Goal: Task Accomplishment & Management: Complete application form

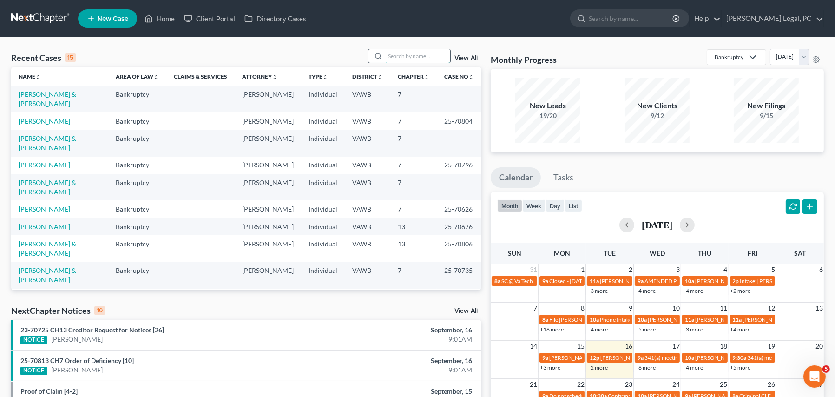
click at [389, 59] on input "search" at bounding box center [417, 55] width 65 height 13
type input "lewis"
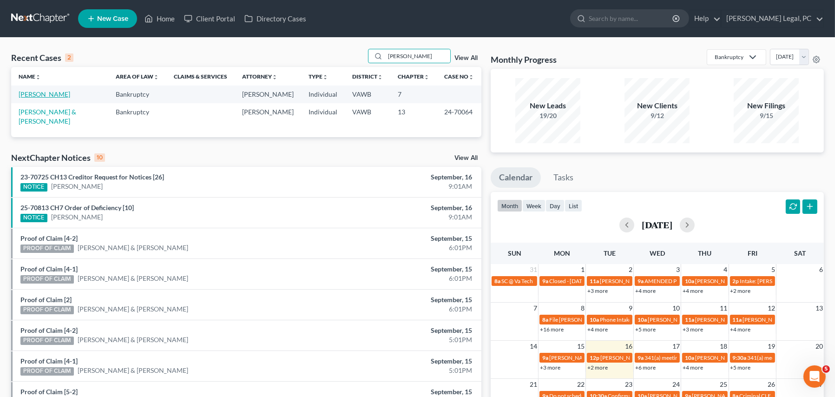
click at [59, 93] on link "[PERSON_NAME]" at bounding box center [45, 94] width 52 height 8
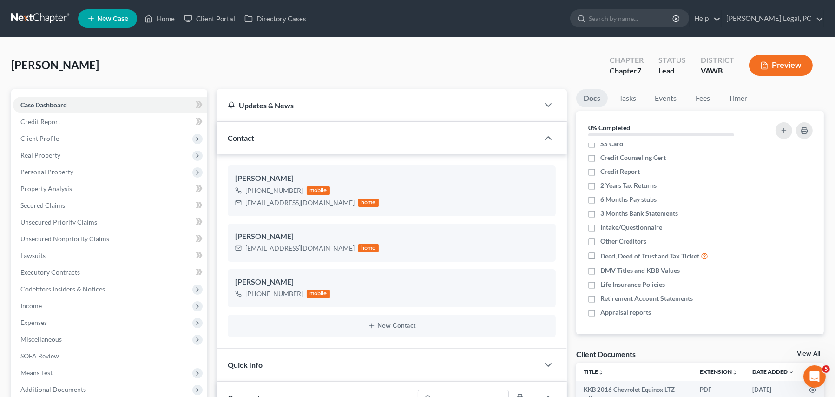
click at [24, 18] on link at bounding box center [40, 18] width 59 height 17
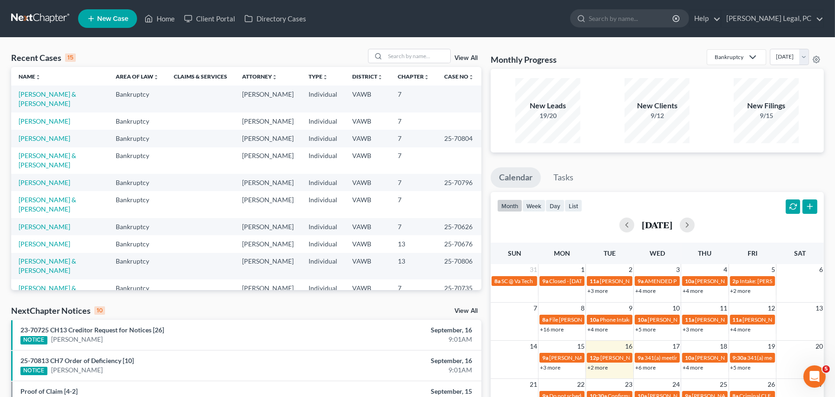
click at [58, 76] on th "Name unfold_more expand_more expand_less" at bounding box center [59, 76] width 97 height 19
click at [401, 58] on input "search" at bounding box center [417, 55] width 65 height 13
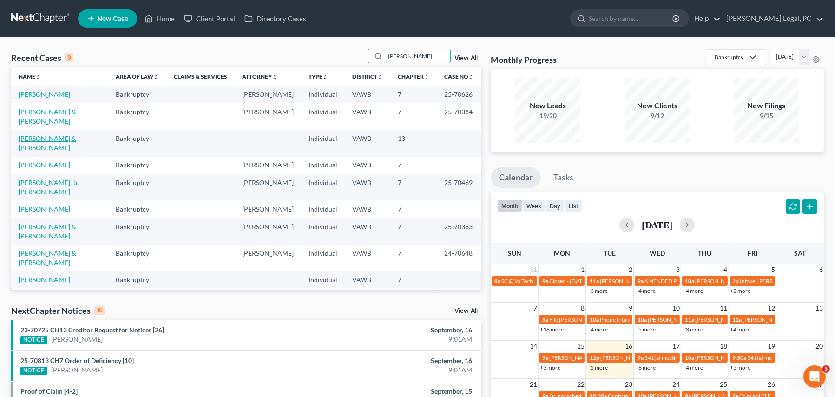
type input "[PERSON_NAME]"
click at [74, 134] on link "[PERSON_NAME] & [PERSON_NAME]" at bounding box center [48, 142] width 58 height 17
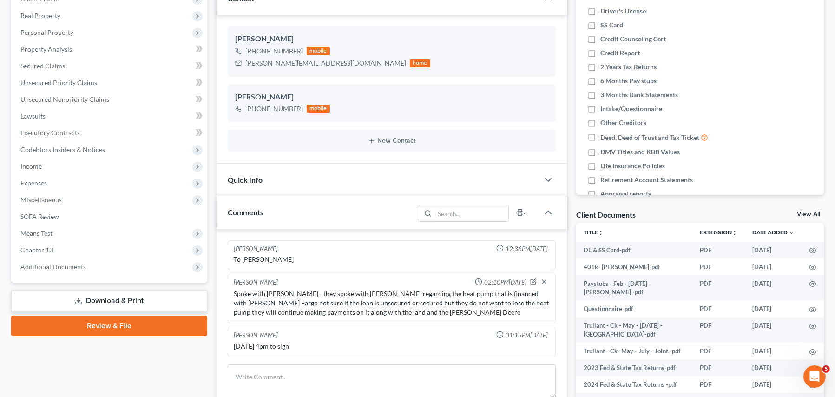
scroll to position [232, 0]
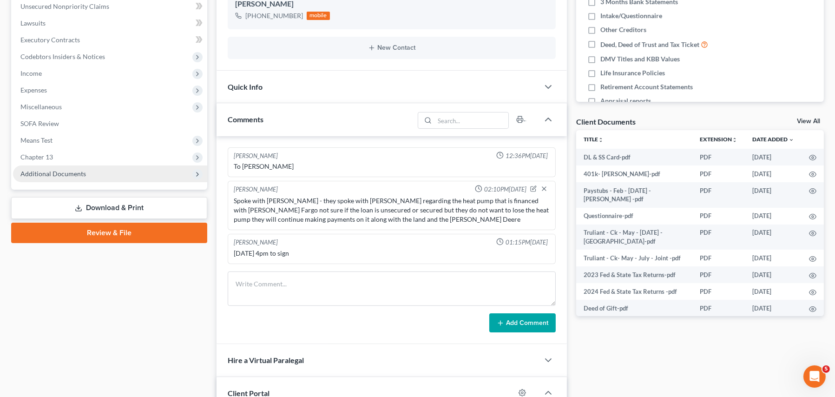
click at [72, 175] on span "Additional Documents" at bounding box center [53, 174] width 66 height 8
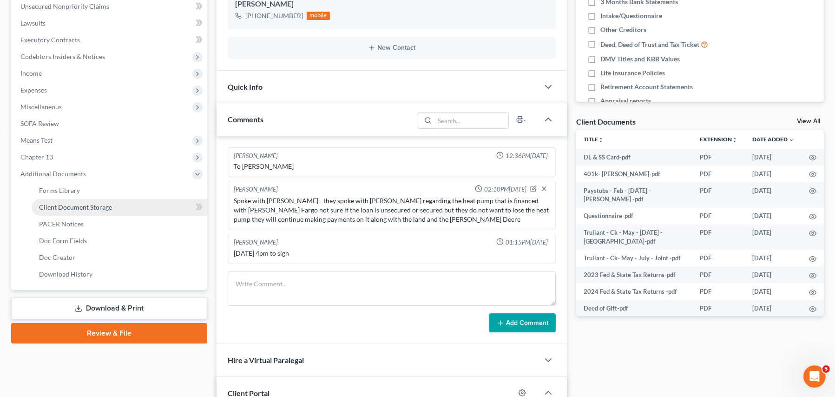
click at [109, 208] on span "Client Document Storage" at bounding box center [75, 207] width 73 height 8
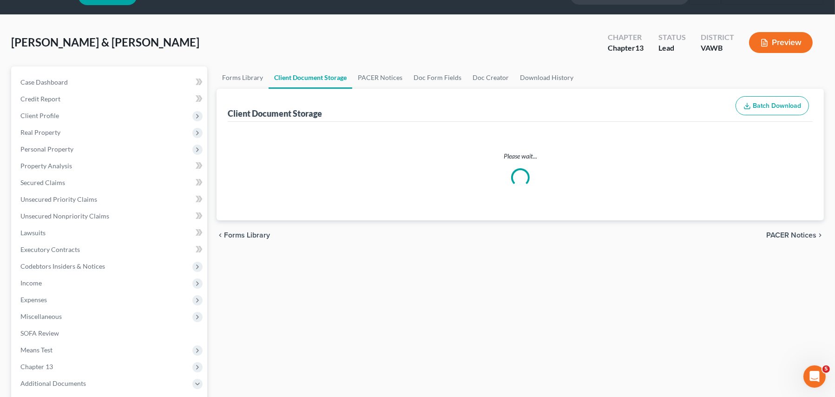
scroll to position [1, 0]
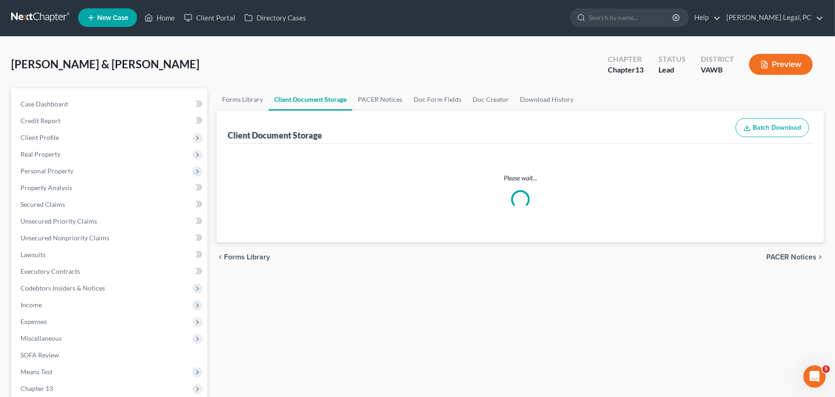
select select "0"
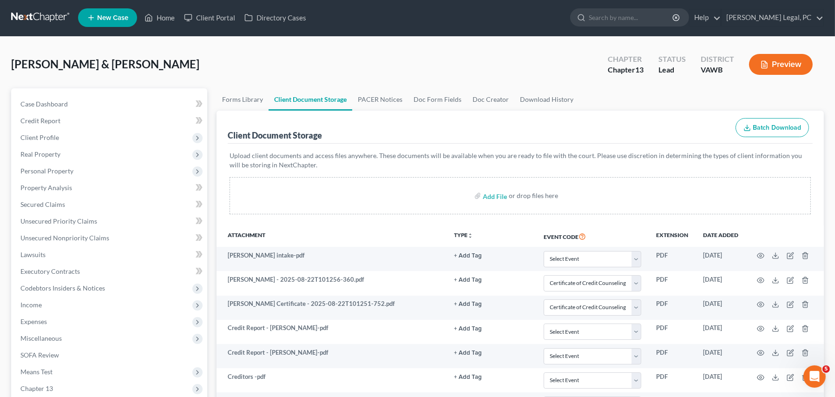
scroll to position [0, 0]
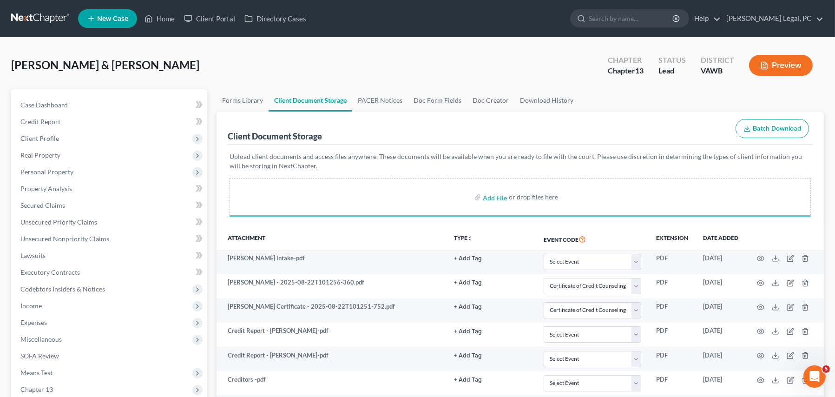
select select "0"
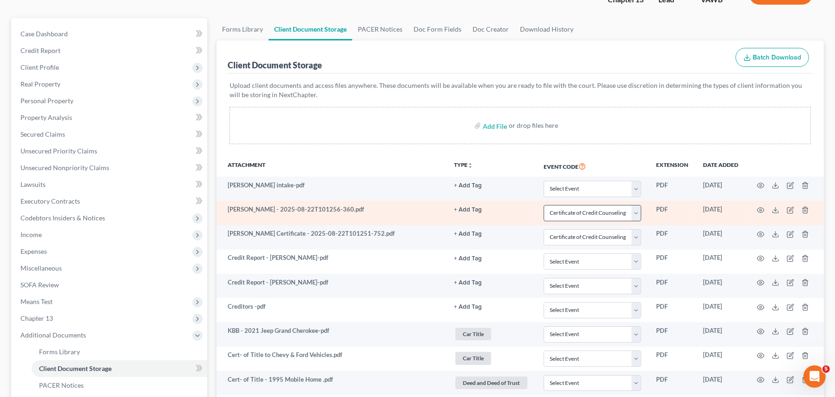
scroll to position [60, 0]
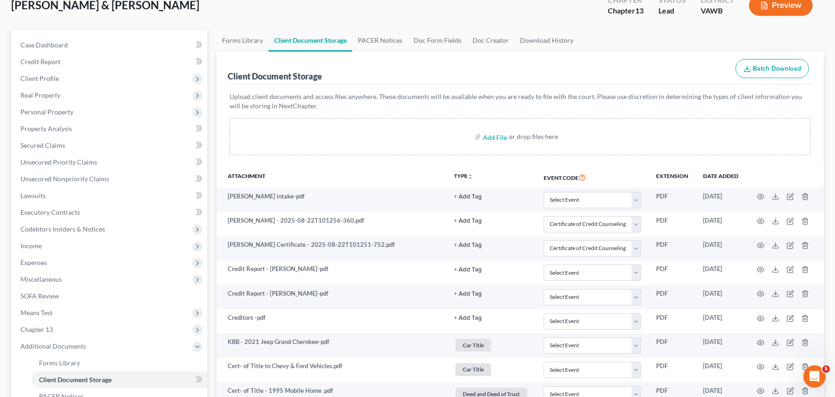
select select "0"
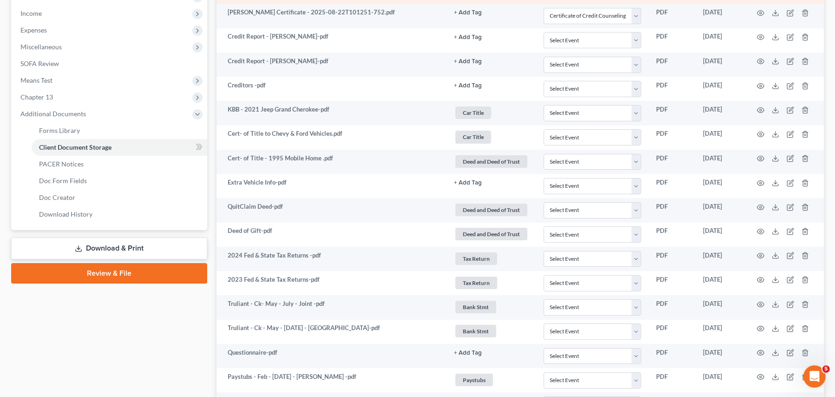
scroll to position [456, 0]
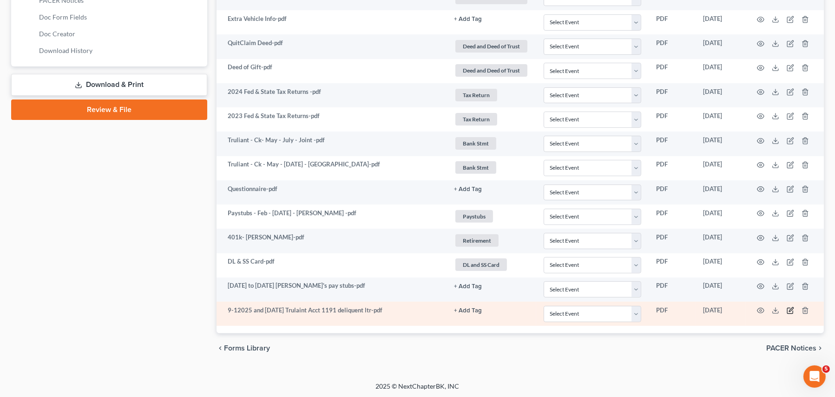
click at [790, 313] on icon "button" at bounding box center [790, 310] width 7 height 7
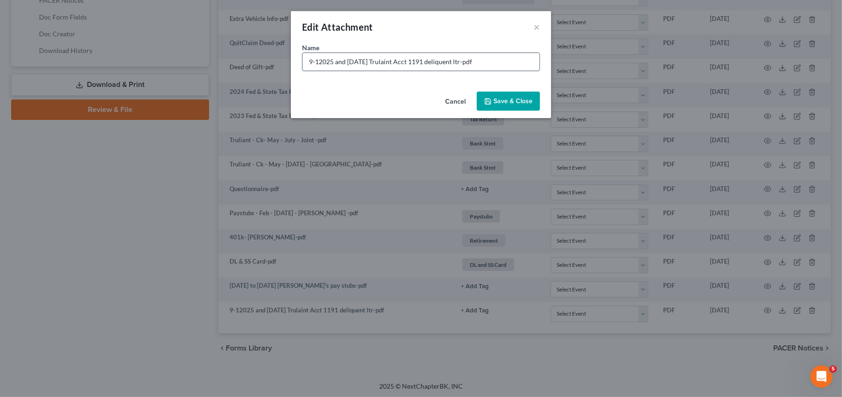
click at [318, 62] on input "9-12025 and [DATE] Trulaint Acct 1191 deliquent ltr-pdf" at bounding box center [421, 62] width 237 height 18
drag, startPoint x: 389, startPoint y: 61, endPoint x: 396, endPoint y: 61, distance: 7.0
click at [396, 61] on input "[DATE] and [DATE] Trulaint Acct 1191 deliquent ltr-pdf" at bounding box center [421, 62] width 237 height 18
click at [390, 60] on input "[DATE] and [DATE] Trulaint Acct 1191 deliquent ltr-pdf" at bounding box center [421, 62] width 237 height 18
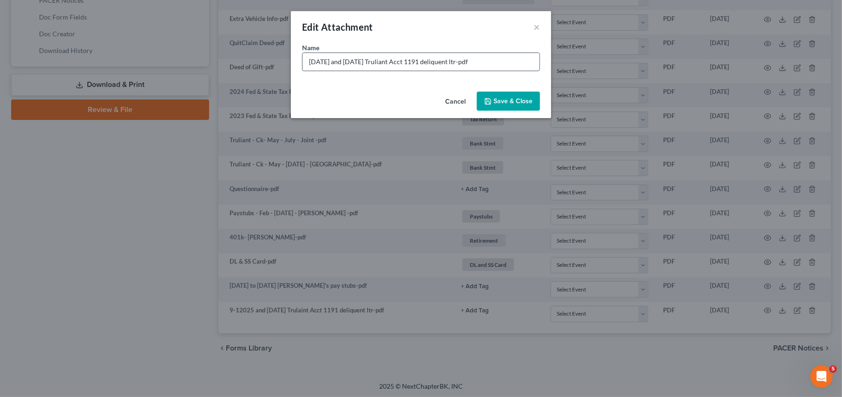
click at [489, 67] on input "[DATE] and [DATE] Truliant Acct 1191 deliquent ltr-pdf" at bounding box center [421, 62] width 237 height 18
click at [459, 62] on input "[DATE] and [DATE] Truliant Acct 1191 deliquent ltr-pdf" at bounding box center [421, 62] width 237 height 18
drag, startPoint x: 432, startPoint y: 62, endPoint x: 458, endPoint y: 55, distance: 26.4
click at [458, 55] on input "[DATE] and [DATE] Truliant Acct 1191 deliquent ltr-pdf" at bounding box center [421, 62] width 237 height 18
type input "[DATE] and [DATE] Truliant Acct 1191 delinquent ltr-pdf"
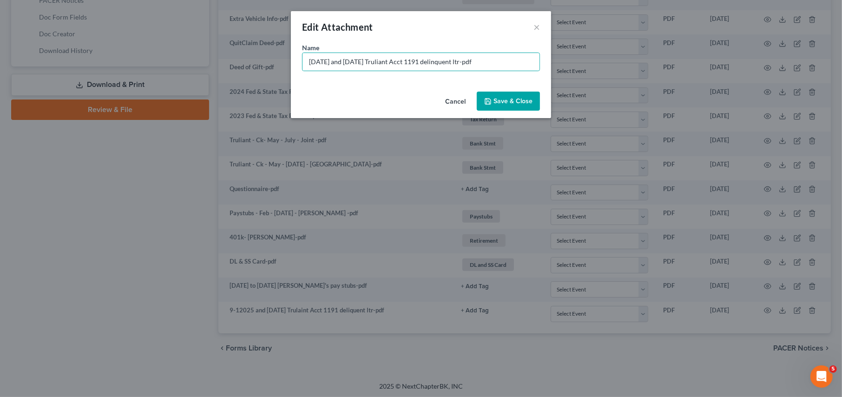
click at [495, 95] on button "Save & Close" at bounding box center [508, 102] width 63 height 20
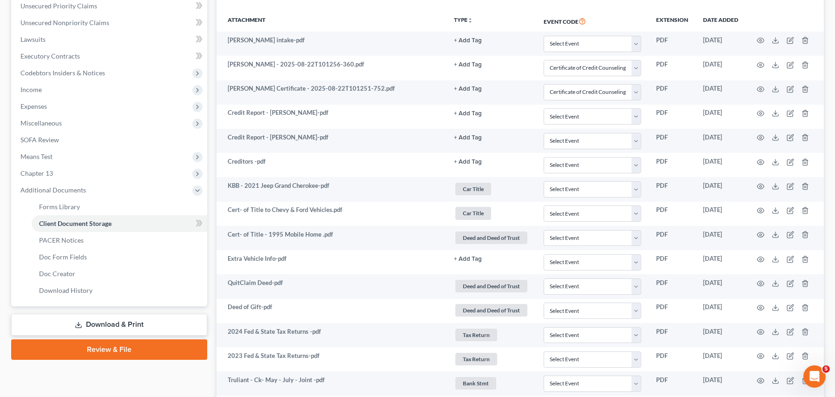
scroll to position [84, 0]
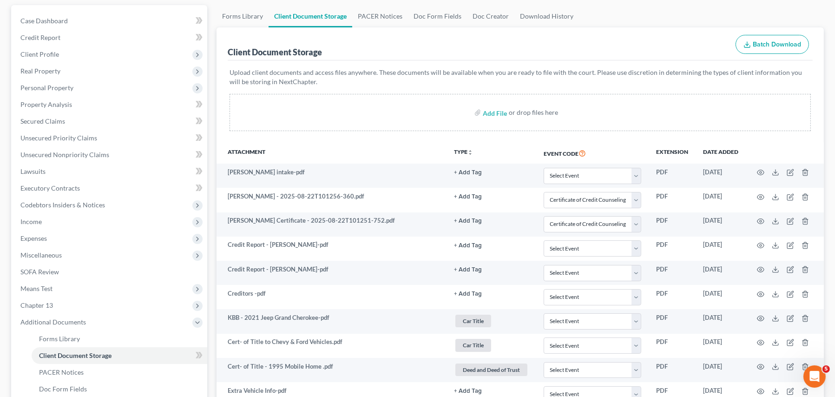
select select "0"
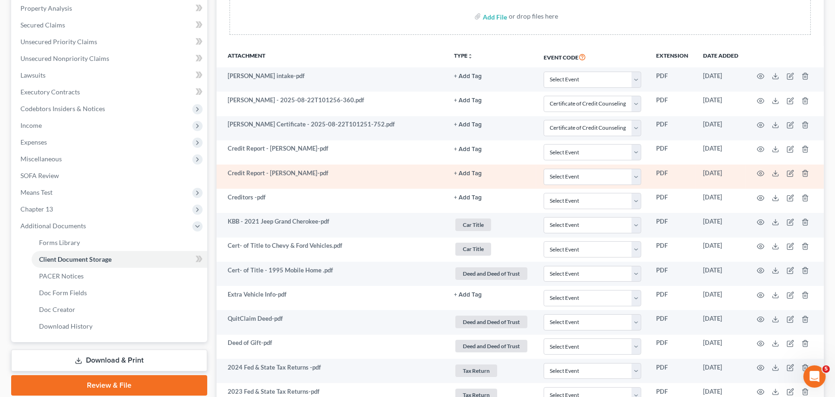
scroll to position [131, 0]
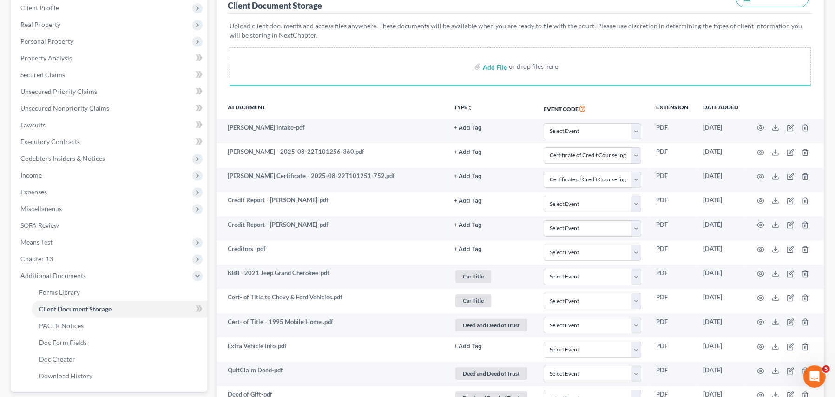
select select "0"
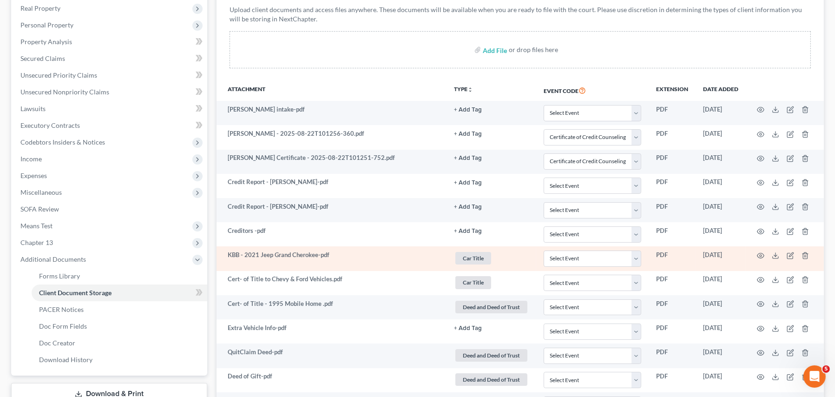
scroll to position [86, 0]
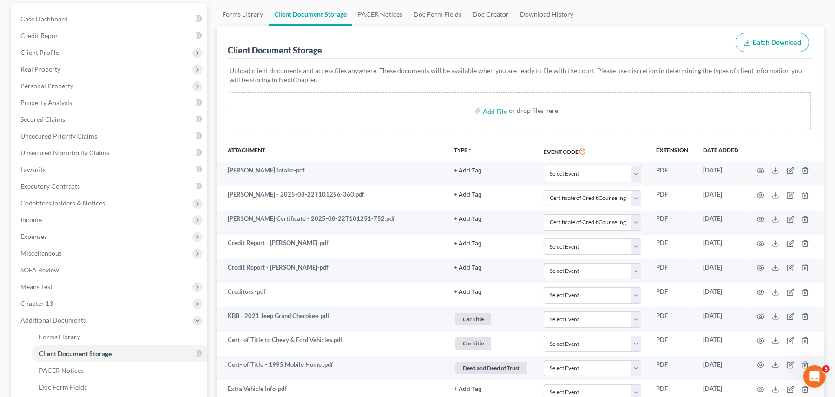
select select "0"
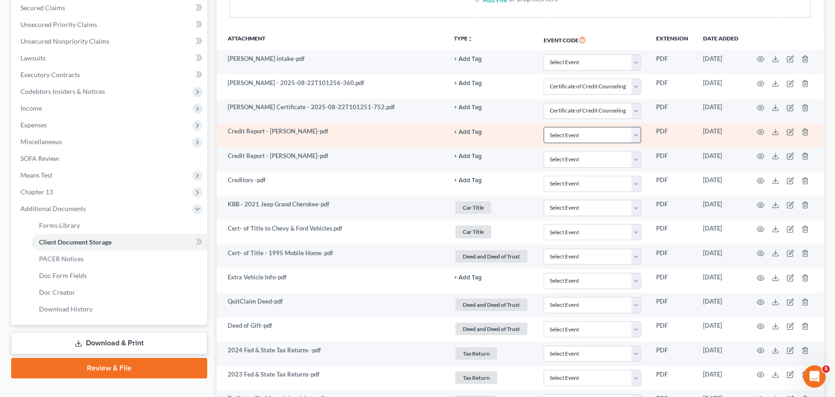
scroll to position [134, 0]
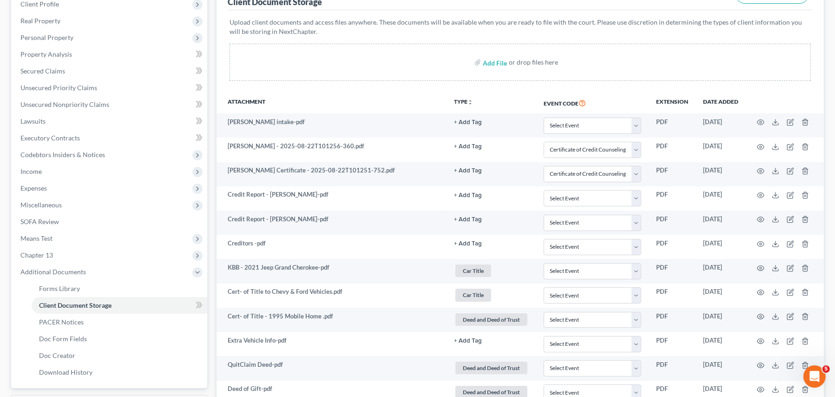
select select "0"
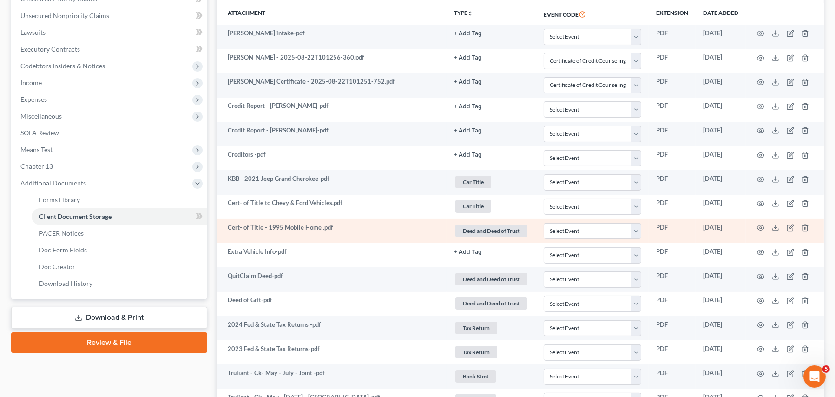
scroll to position [159, 0]
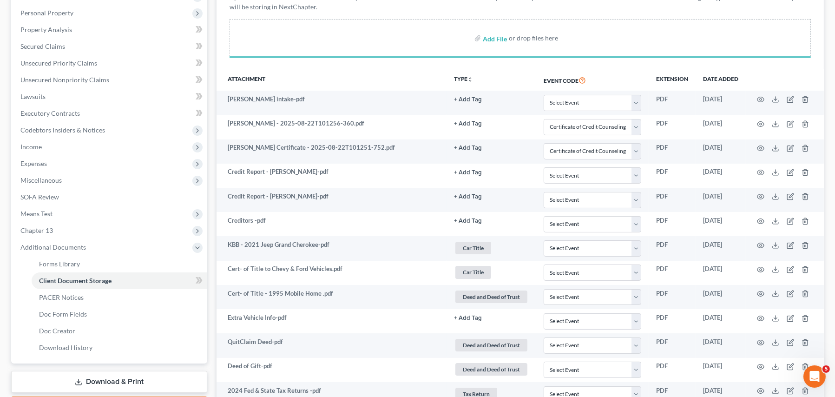
select select "0"
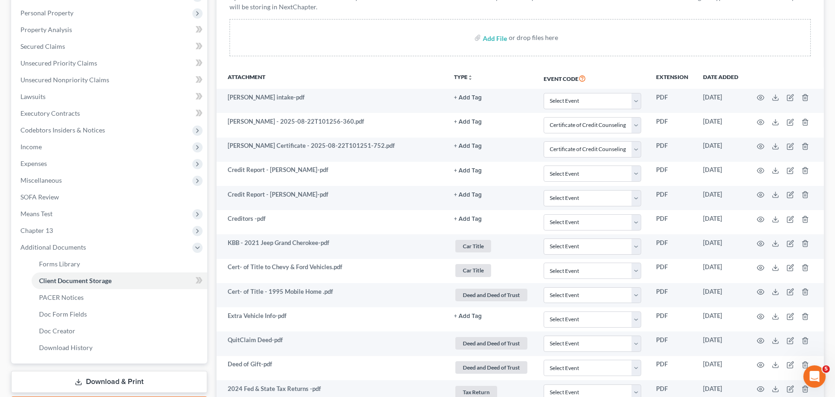
select select "0"
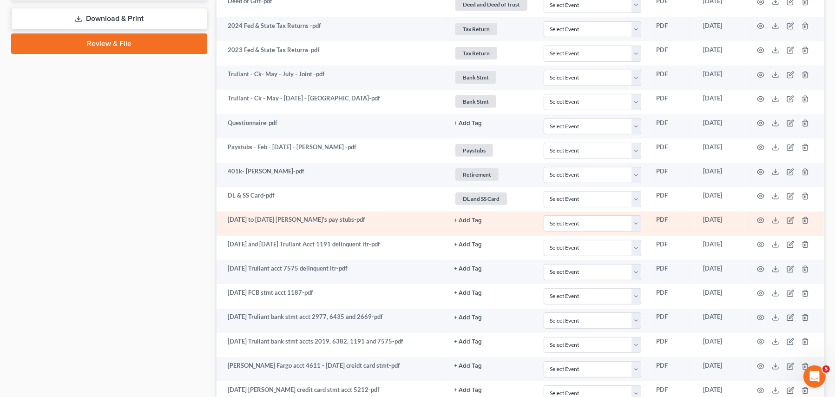
scroll to position [577, 0]
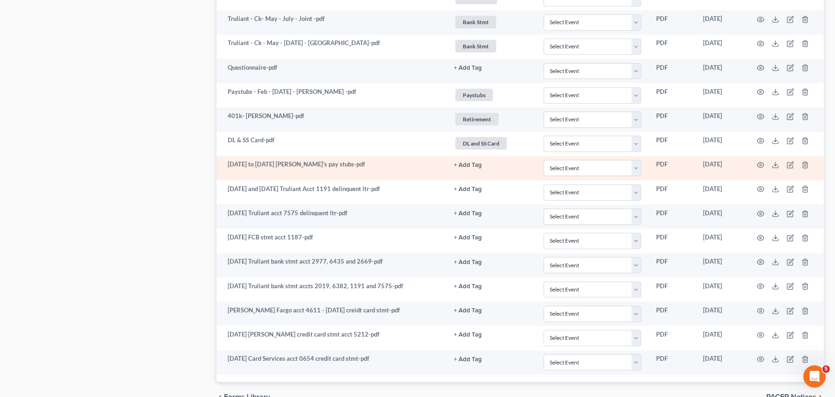
select select "0"
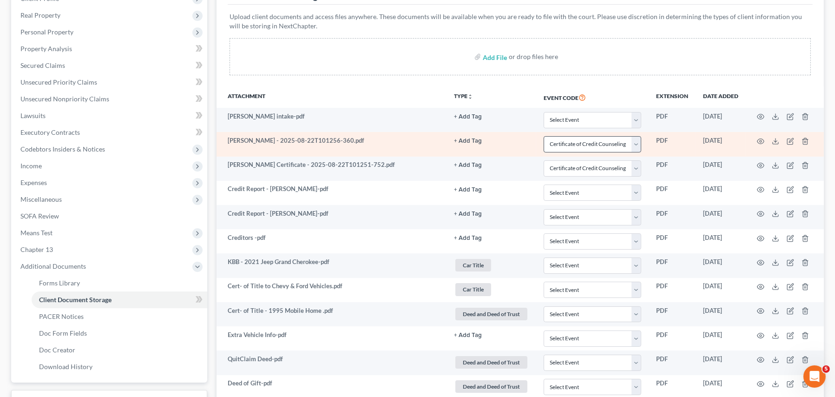
scroll to position [46, 0]
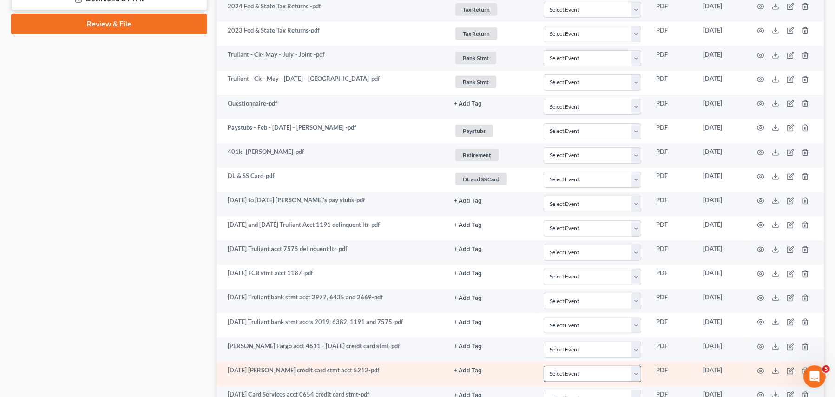
select select "0"
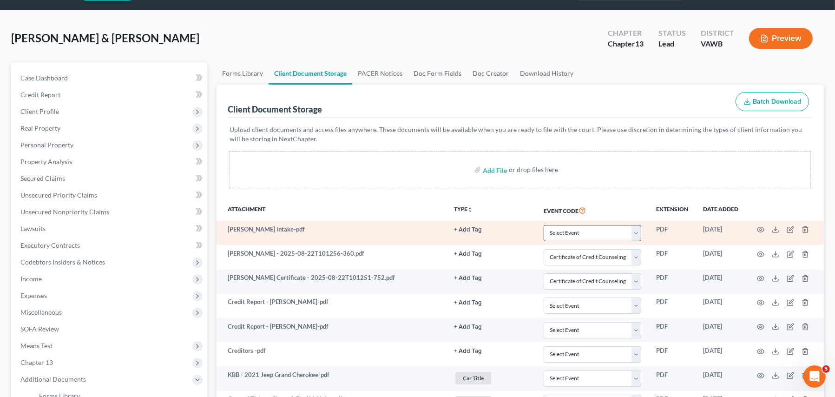
scroll to position [23, 0]
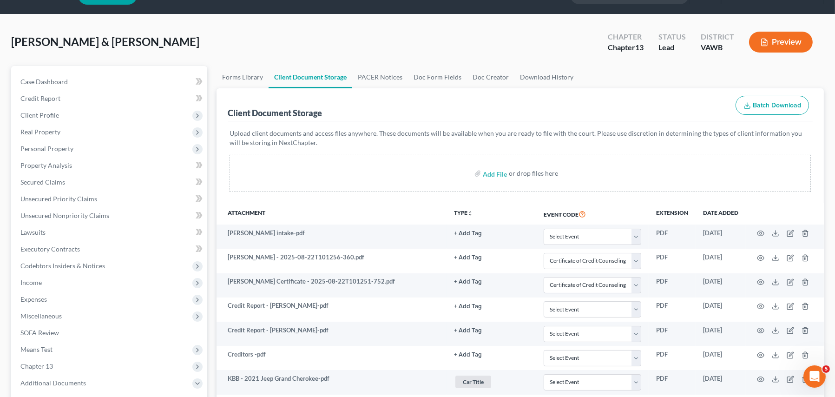
select select "0"
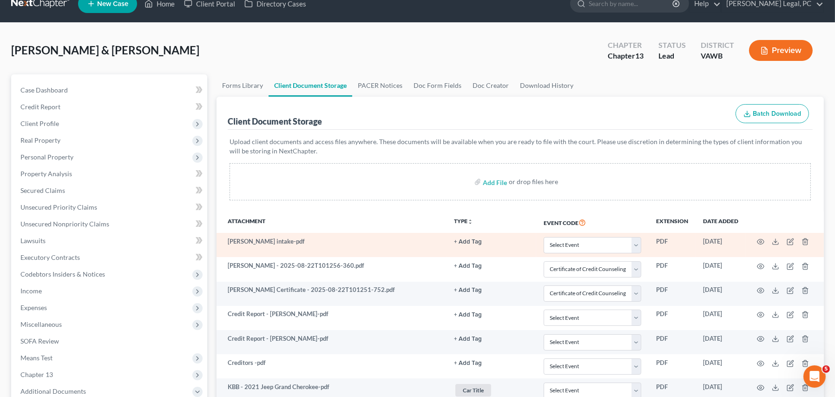
scroll to position [0, 0]
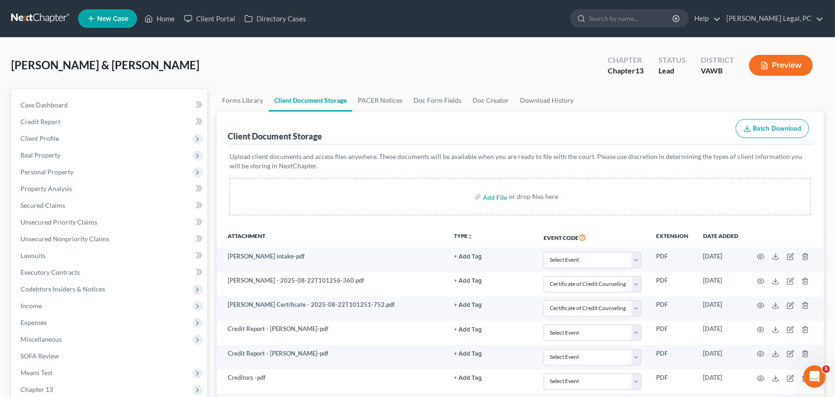
select select "0"
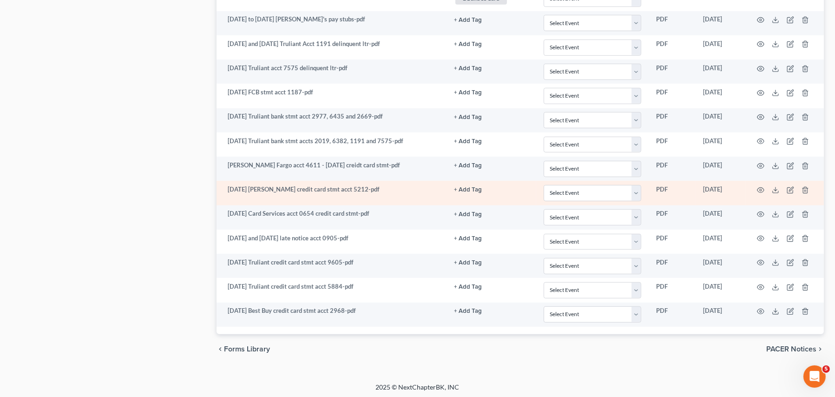
select select "0"
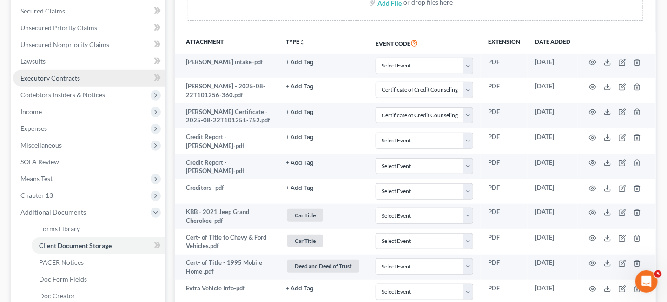
scroll to position [140, 0]
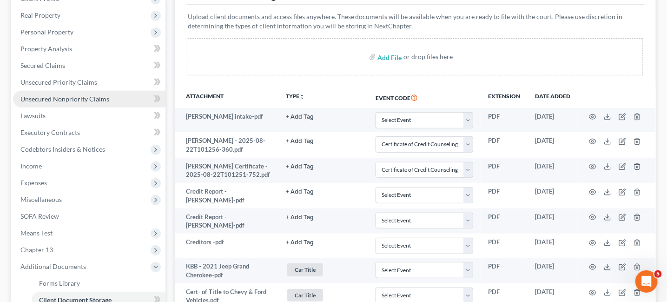
click at [76, 102] on link "Unsecured Nonpriority Claims" at bounding box center [89, 99] width 152 height 17
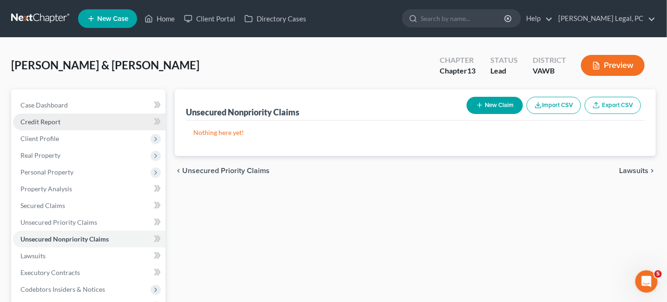
click at [46, 121] on span "Credit Report" at bounding box center [40, 122] width 40 height 8
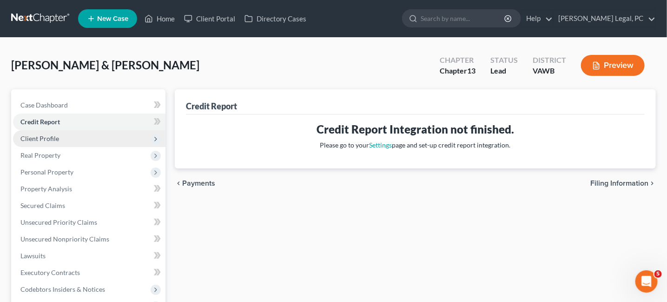
click at [45, 136] on span "Client Profile" at bounding box center [39, 138] width 39 height 8
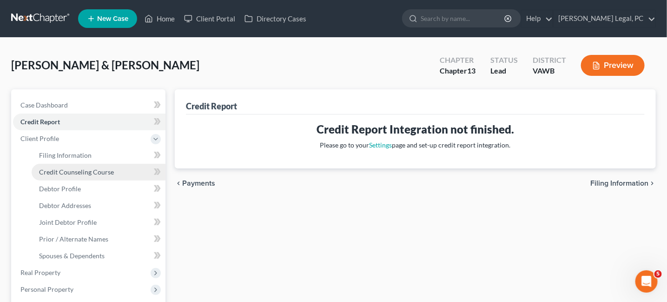
click at [55, 174] on span "Credit Counseling Course" at bounding box center [76, 172] width 75 height 8
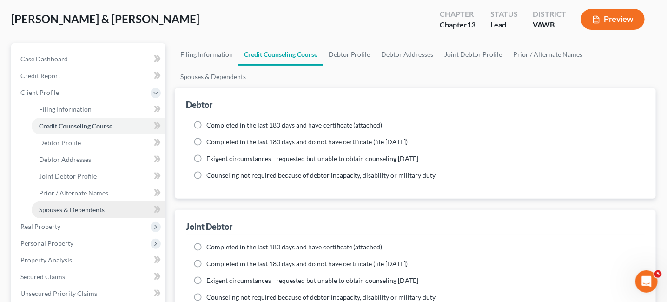
scroll to position [46, 0]
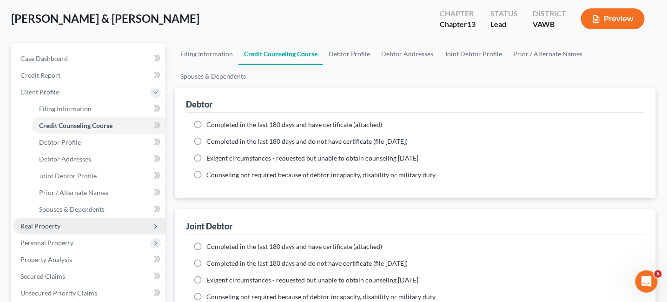
click at [51, 220] on span "Real Property" at bounding box center [89, 226] width 152 height 17
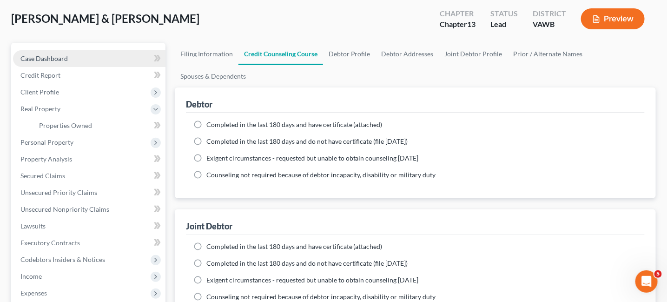
click at [59, 63] on link "Case Dashboard" at bounding box center [89, 58] width 152 height 17
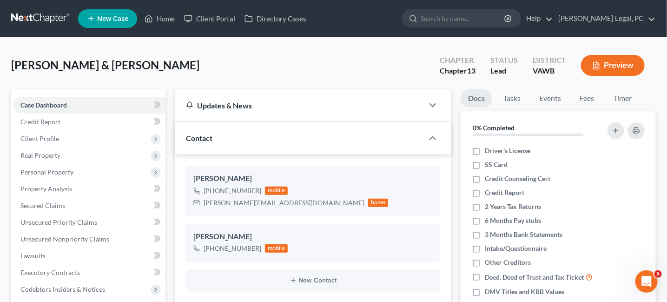
click at [37, 22] on link at bounding box center [40, 18] width 59 height 17
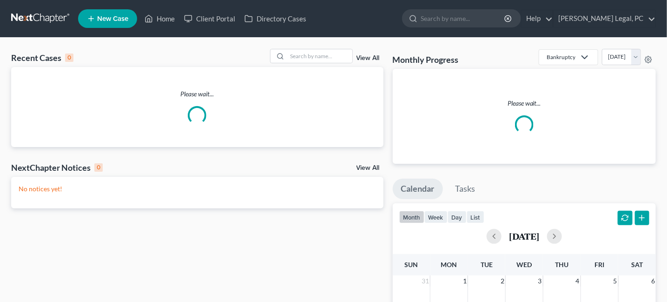
click at [115, 21] on span "New Case" at bounding box center [112, 18] width 31 height 7
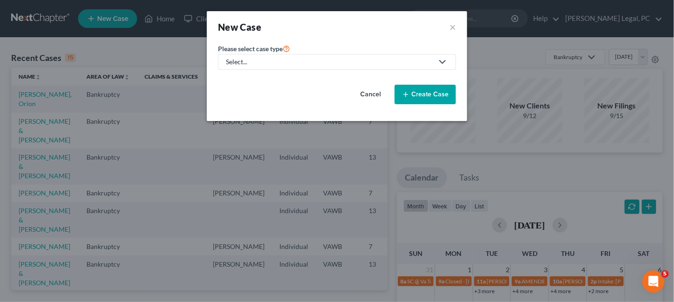
click at [444, 63] on icon at bounding box center [442, 61] width 11 height 11
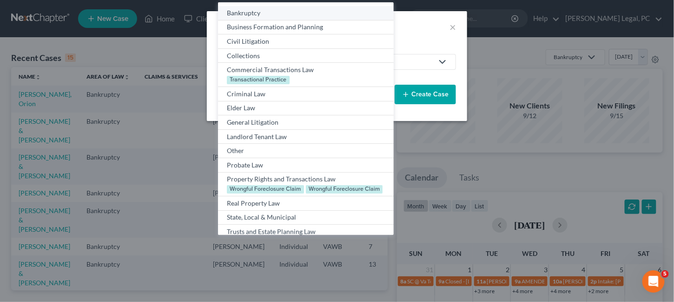
click at [282, 15] on div "Bankruptcy" at bounding box center [306, 12] width 158 height 9
select select "84"
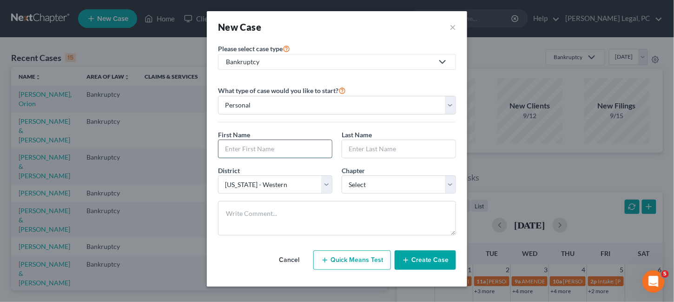
click at [244, 144] on input "text" at bounding box center [274, 149] width 113 height 18
type input "Gary"
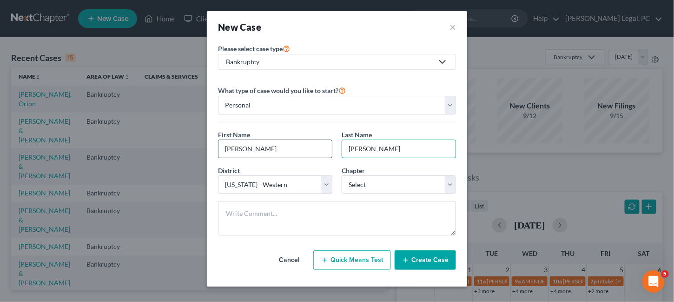
type input "Haynes"
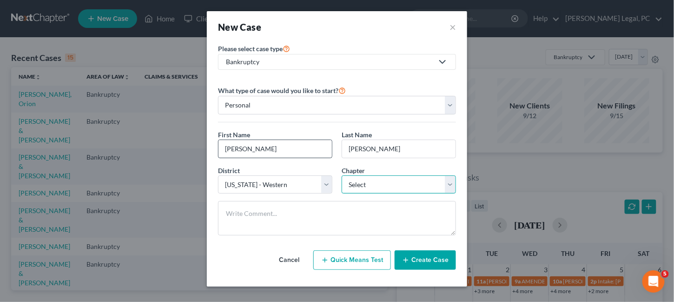
select select "0"
click at [445, 256] on button "Create Case" at bounding box center [425, 260] width 61 height 20
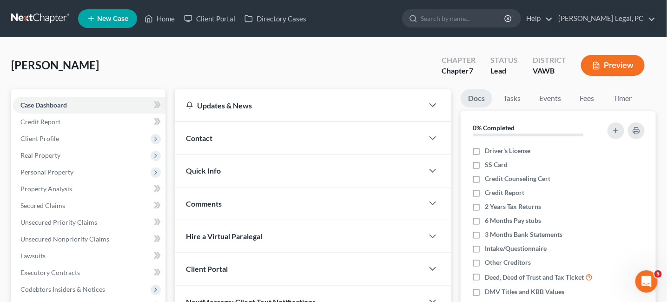
click at [211, 139] on span "Contact" at bounding box center [199, 137] width 26 height 9
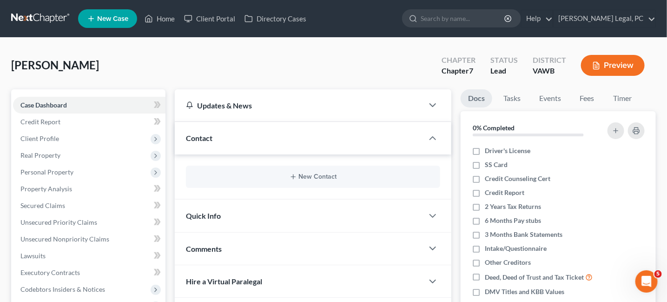
click at [305, 184] on div "New Contact" at bounding box center [313, 176] width 255 height 22
click at [306, 176] on button "New Contact" at bounding box center [313, 176] width 240 height 7
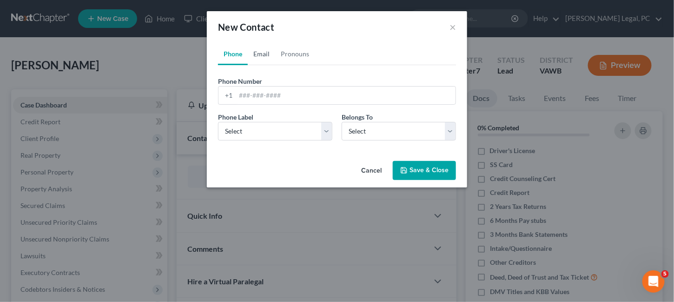
click at [266, 56] on link "Email" at bounding box center [261, 54] width 27 height 22
click at [248, 98] on input "email" at bounding box center [346, 95] width 220 height 18
paste input "garyhaynes0414@icloud.com"
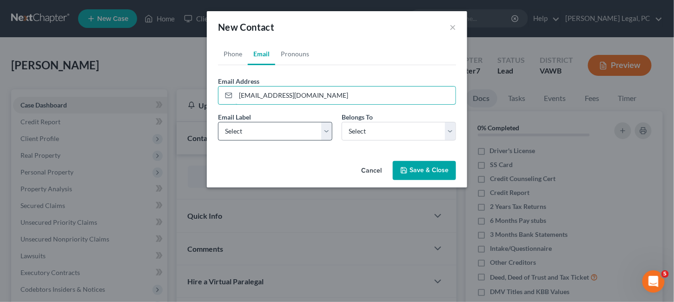
type input "garyhaynes0414@icloud.com"
click at [241, 131] on select "Select Home Work Other" at bounding box center [275, 131] width 114 height 19
select select "0"
click at [218, 122] on select "Select Home Work Other" at bounding box center [275, 131] width 114 height 19
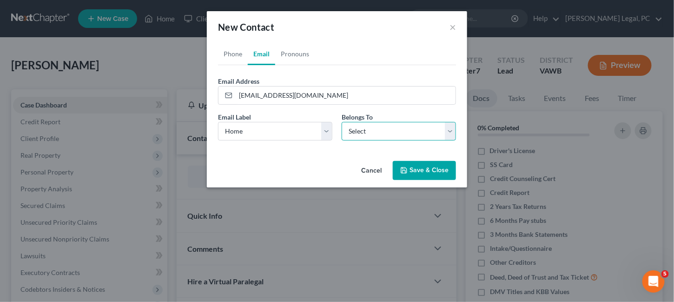
click at [351, 129] on select "Select Client Other" at bounding box center [399, 131] width 114 height 19
select select "0"
click at [342, 122] on select "Select Client Other" at bounding box center [399, 131] width 114 height 19
select select "0"
click at [227, 55] on link "Phone" at bounding box center [233, 54] width 30 height 22
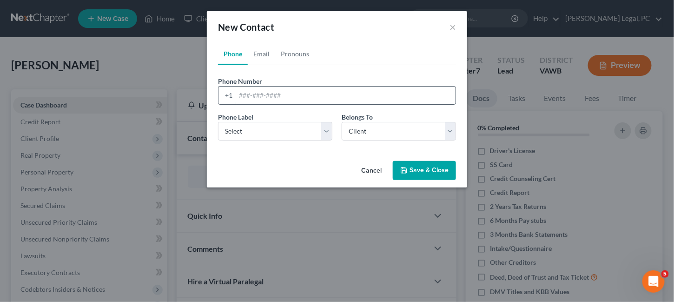
click at [247, 96] on input "tel" at bounding box center [346, 95] width 220 height 18
type input "276-733-2767"
click at [282, 125] on select "Select Mobile Home Work Other" at bounding box center [275, 131] width 114 height 19
select select "0"
click at [218, 122] on select "Select Mobile Home Work Other" at bounding box center [275, 131] width 114 height 19
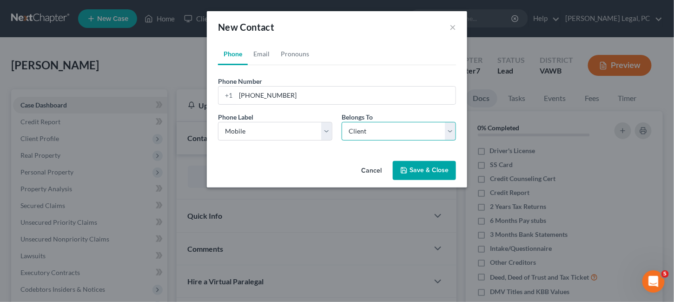
click at [363, 125] on select "Select Client Other" at bounding box center [399, 131] width 114 height 19
click at [342, 122] on select "Select Client Other" at bounding box center [399, 131] width 114 height 19
click at [423, 168] on button "Save & Close" at bounding box center [424, 171] width 63 height 20
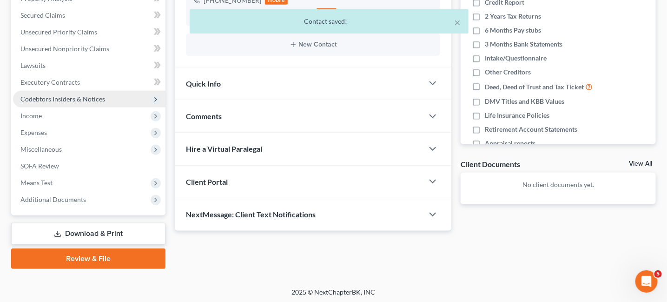
scroll to position [191, 0]
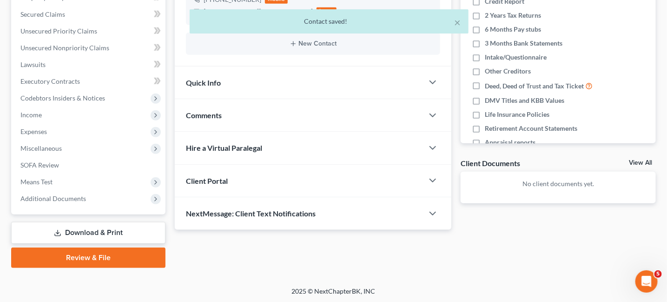
click at [200, 173] on div "Client Portal" at bounding box center [299, 181] width 249 height 32
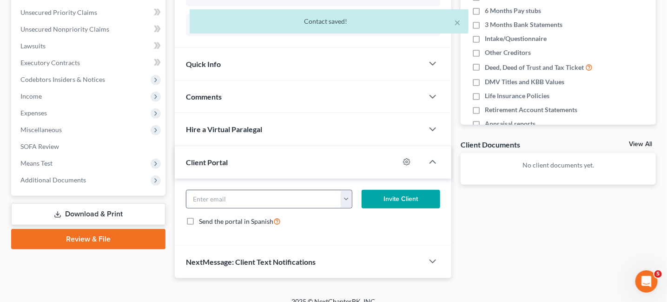
scroll to position [219, 0]
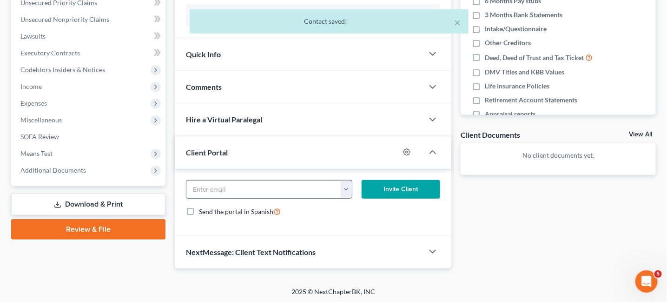
click at [348, 190] on button "button" at bounding box center [346, 189] width 11 height 18
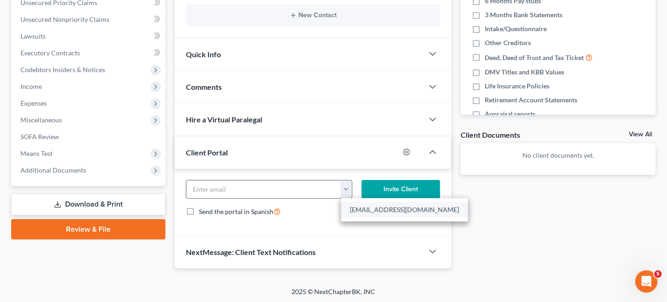
click at [358, 205] on link "garyhaynes0414@icloud.com" at bounding box center [404, 210] width 127 height 16
type input "garyhaynes0414@icloud.com"
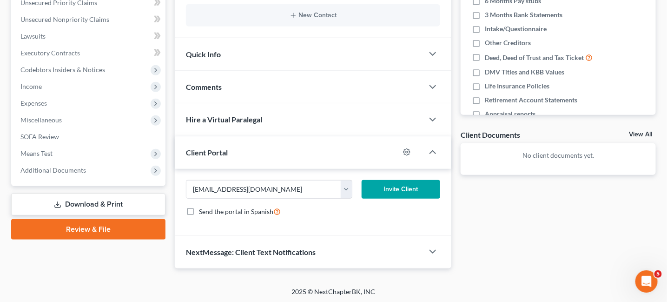
click at [397, 182] on button "Invite Client" at bounding box center [401, 189] width 79 height 19
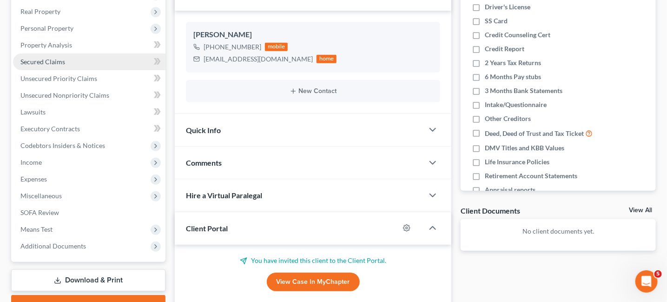
scroll to position [71, 0]
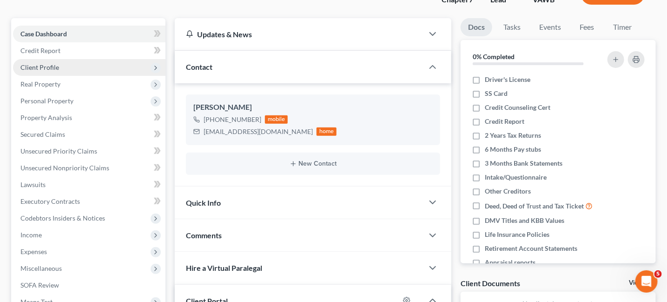
click at [46, 68] on span "Client Profile" at bounding box center [39, 67] width 39 height 8
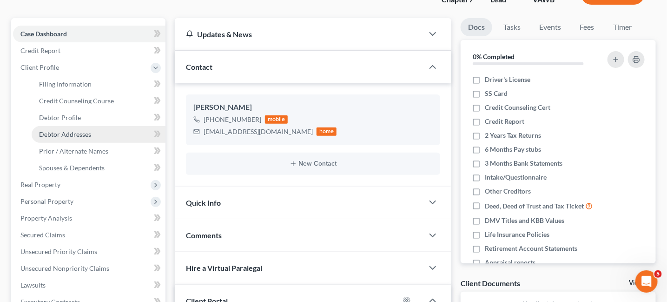
click at [65, 134] on span "Debtor Addresses" at bounding box center [65, 134] width 52 height 8
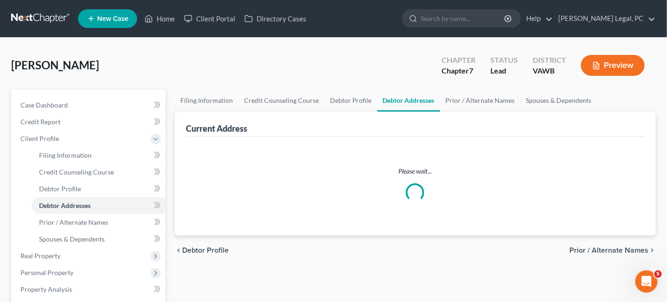
select select "0"
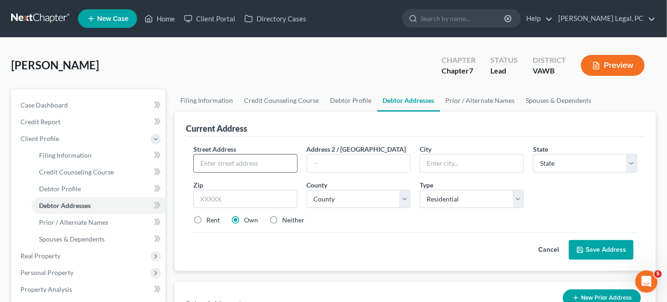
drag, startPoint x: 226, startPoint y: 165, endPoint x: 234, endPoint y: 163, distance: 8.6
click at [226, 165] on input "text" at bounding box center [245, 163] width 103 height 18
type input "5453 Bear Trail"
type input "Cana"
select select "48"
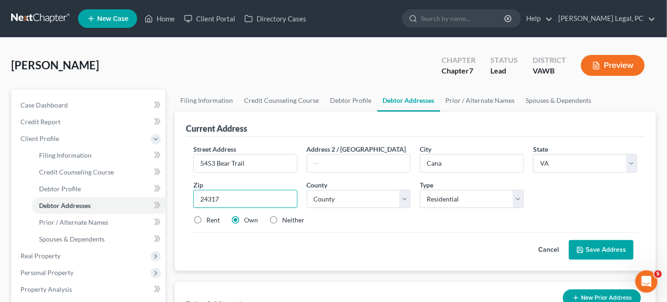
type input "24317"
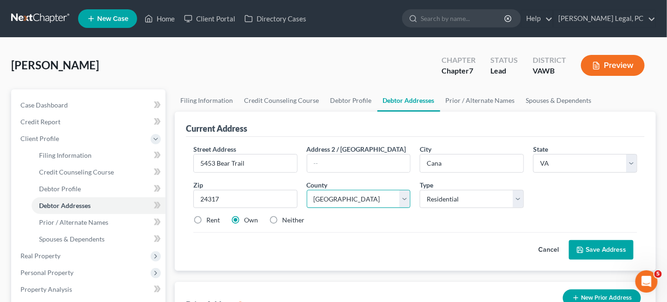
click at [399, 198] on select "County Accomack County Albemarle County Alexandria city Alleghany County Amelia…" at bounding box center [359, 199] width 104 height 19
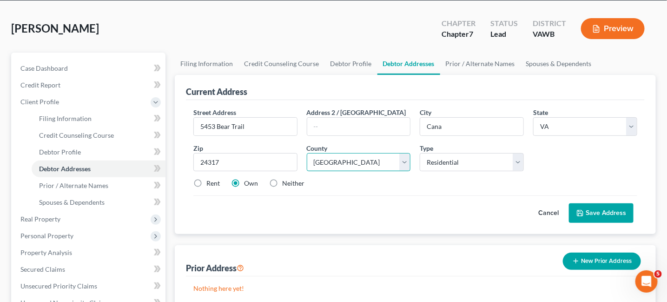
scroll to position [46, 0]
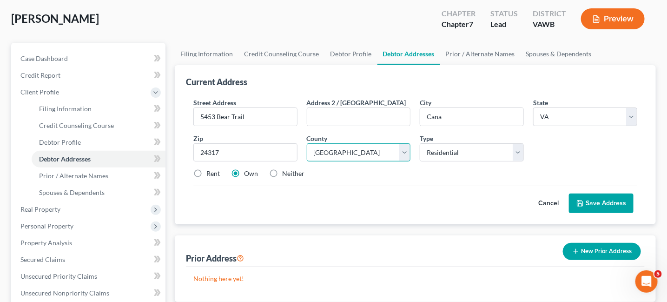
click at [403, 148] on select "County Accomack County Albemarle County Alexandria city Alleghany County Amelia…" at bounding box center [359, 152] width 104 height 19
select select "21"
click at [307, 143] on select "County Accomack County Albemarle County Alexandria city Alleghany County Amelia…" at bounding box center [359, 152] width 104 height 19
click at [592, 203] on button "Save Address" at bounding box center [601, 203] width 65 height 20
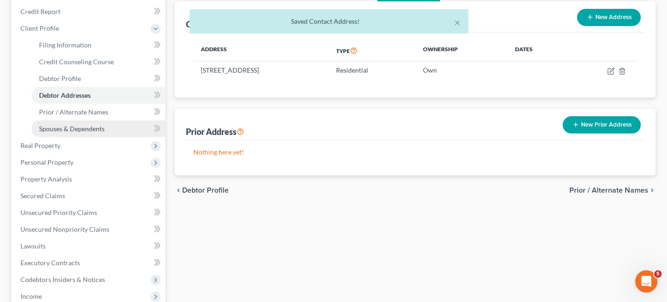
scroll to position [0, 0]
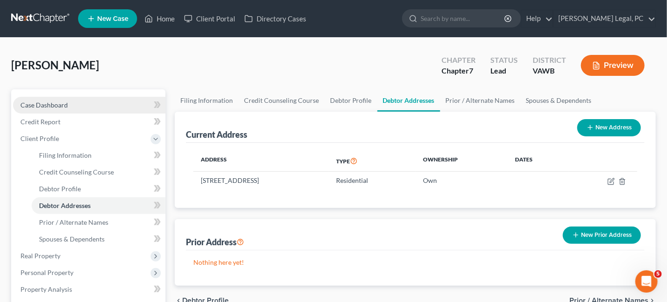
click at [69, 102] on link "Case Dashboard" at bounding box center [89, 105] width 152 height 17
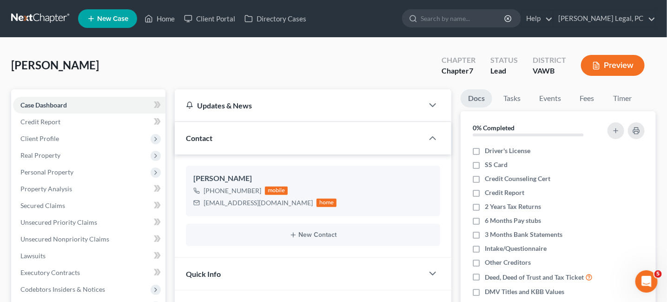
click at [38, 20] on link at bounding box center [40, 18] width 59 height 17
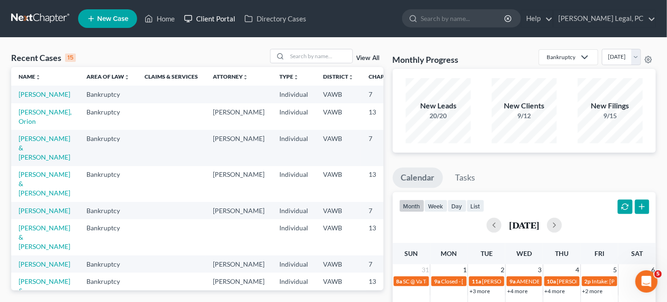
click at [213, 21] on link "Client Portal" at bounding box center [209, 18] width 60 height 17
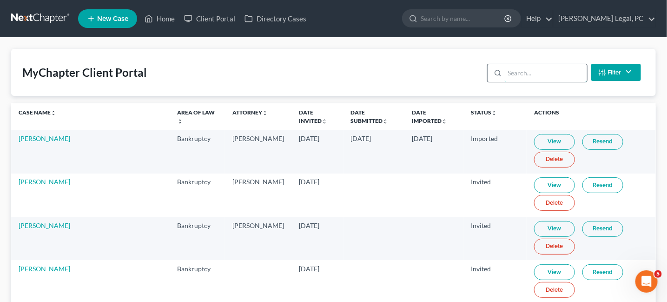
click at [530, 71] on input "search" at bounding box center [546, 73] width 82 height 18
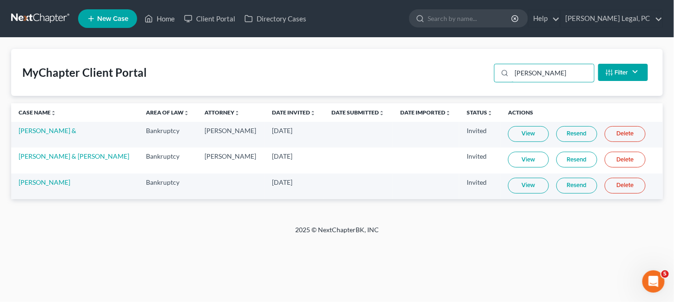
type input "haynes"
